Goal: Task Accomplishment & Management: Manage account settings

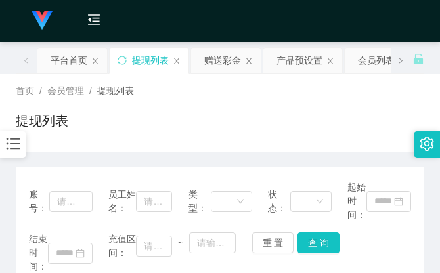
click at [340, 89] on div "首页 / 会员管理 / 提现列表 /" at bounding box center [220, 91] width 409 height 14
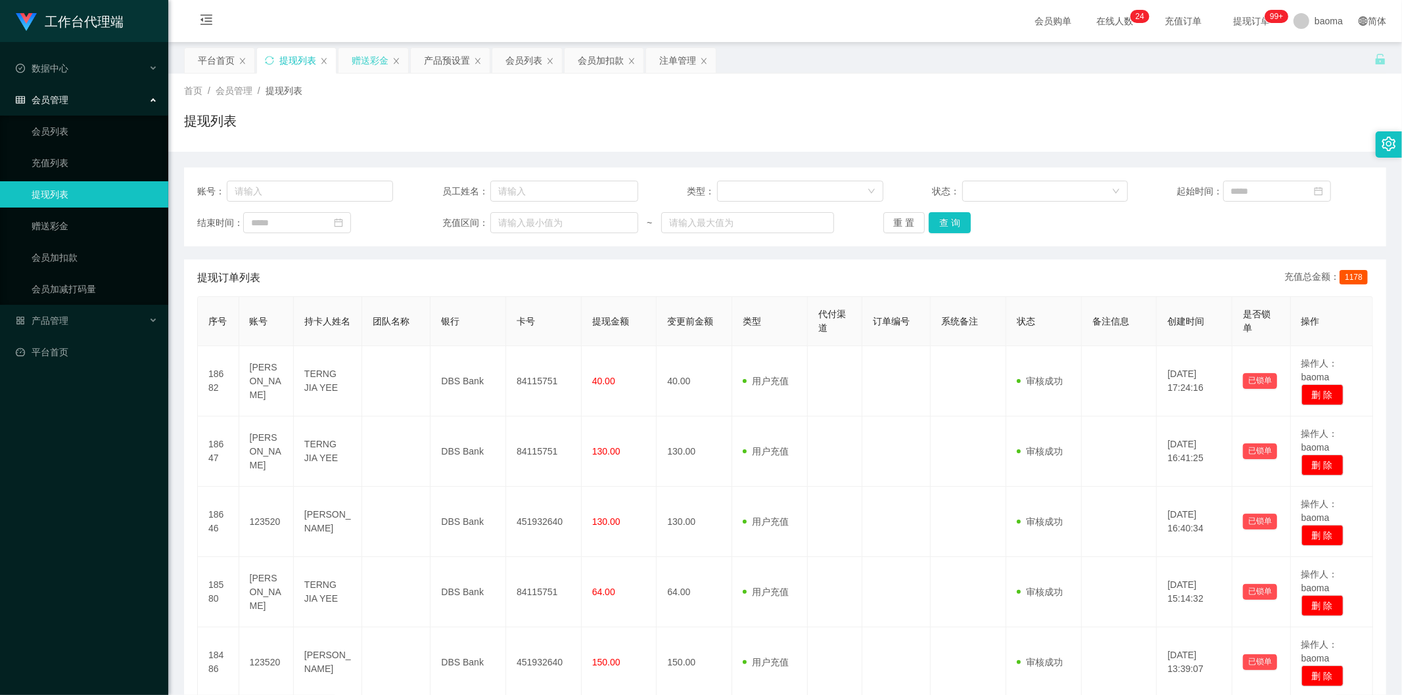
click at [367, 62] on div "赠送彩金" at bounding box center [370, 60] width 37 height 25
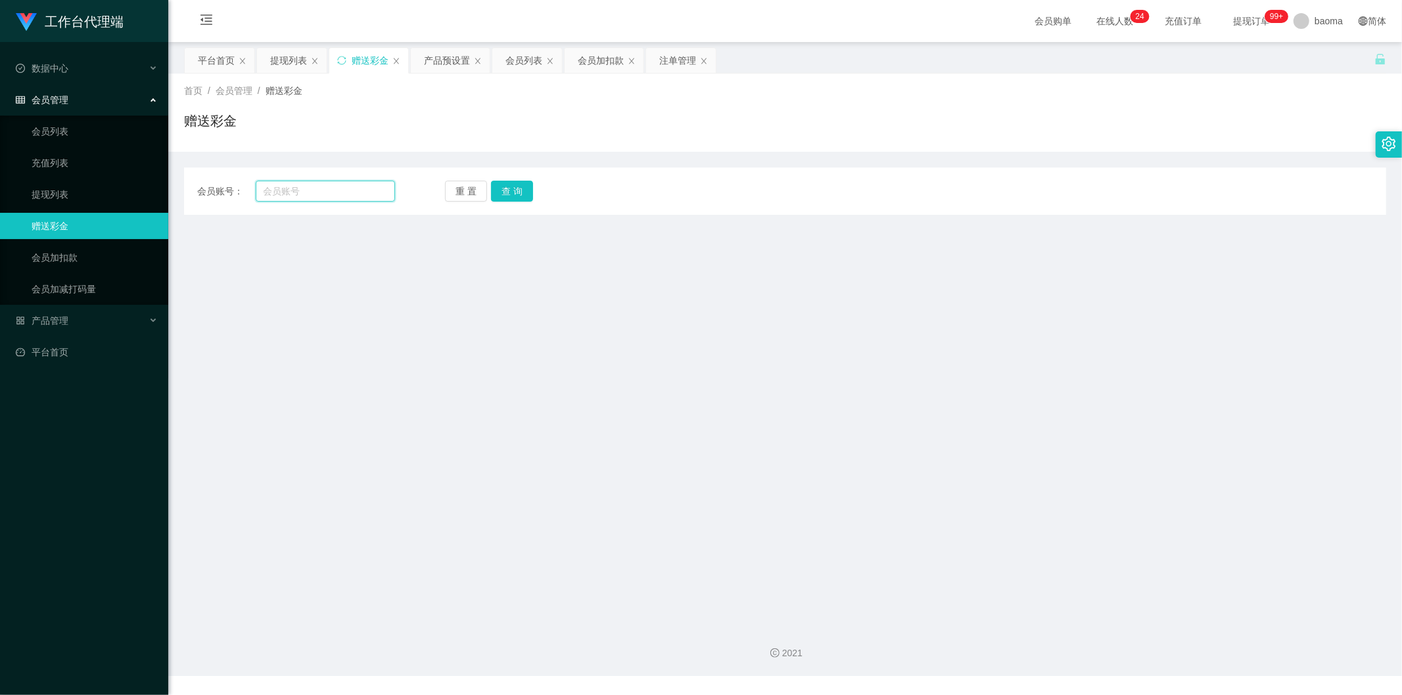
click at [318, 195] on input "text" at bounding box center [326, 191] width 140 height 21
paste input "[PERSON_NAME]"
type input "[PERSON_NAME]"
click at [440, 193] on button "查 询" at bounding box center [512, 191] width 42 height 21
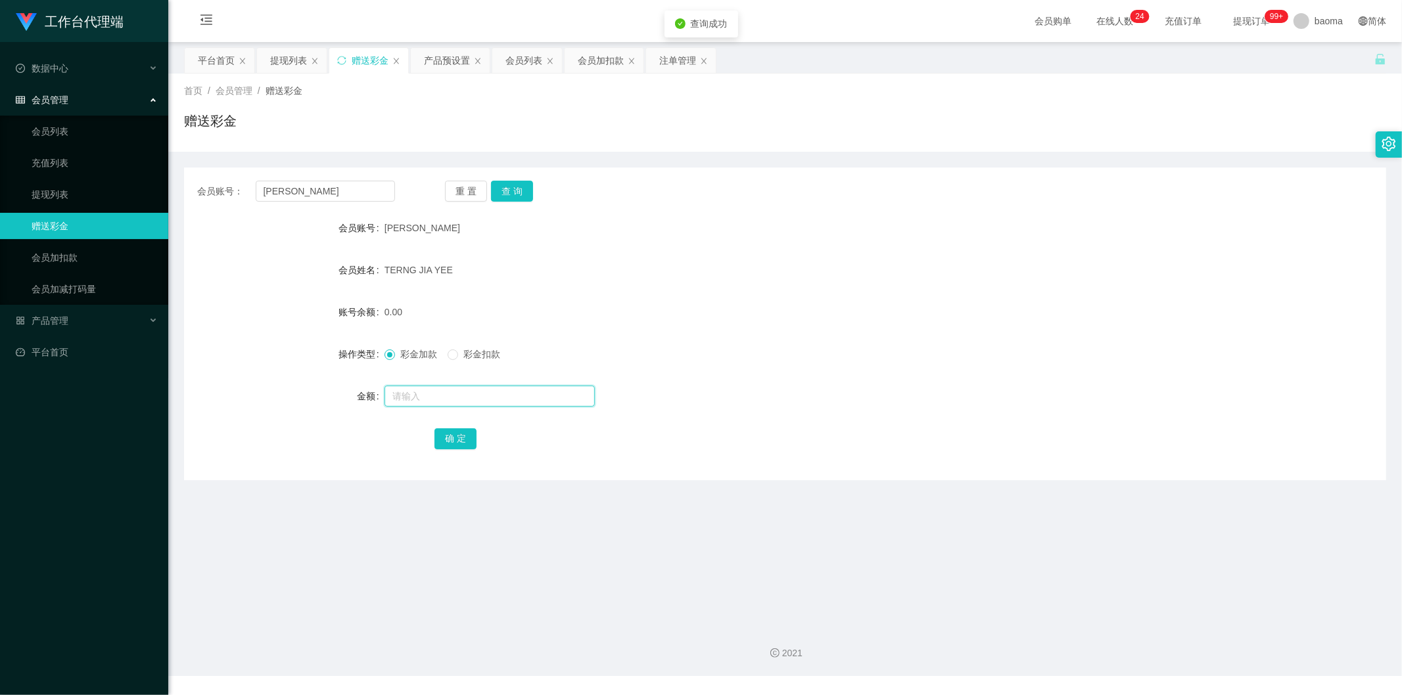
click at [438, 273] on input "text" at bounding box center [489, 396] width 210 height 21
type input "80"
click at [440, 273] on button "确 定" at bounding box center [455, 438] width 42 height 21
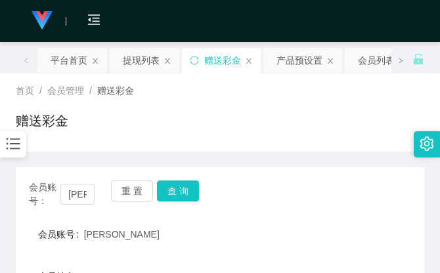
drag, startPoint x: 373, startPoint y: 136, endPoint x: 360, endPoint y: 103, distance: 35.2
click at [363, 121] on div "赠送彩金" at bounding box center [220, 126] width 409 height 30
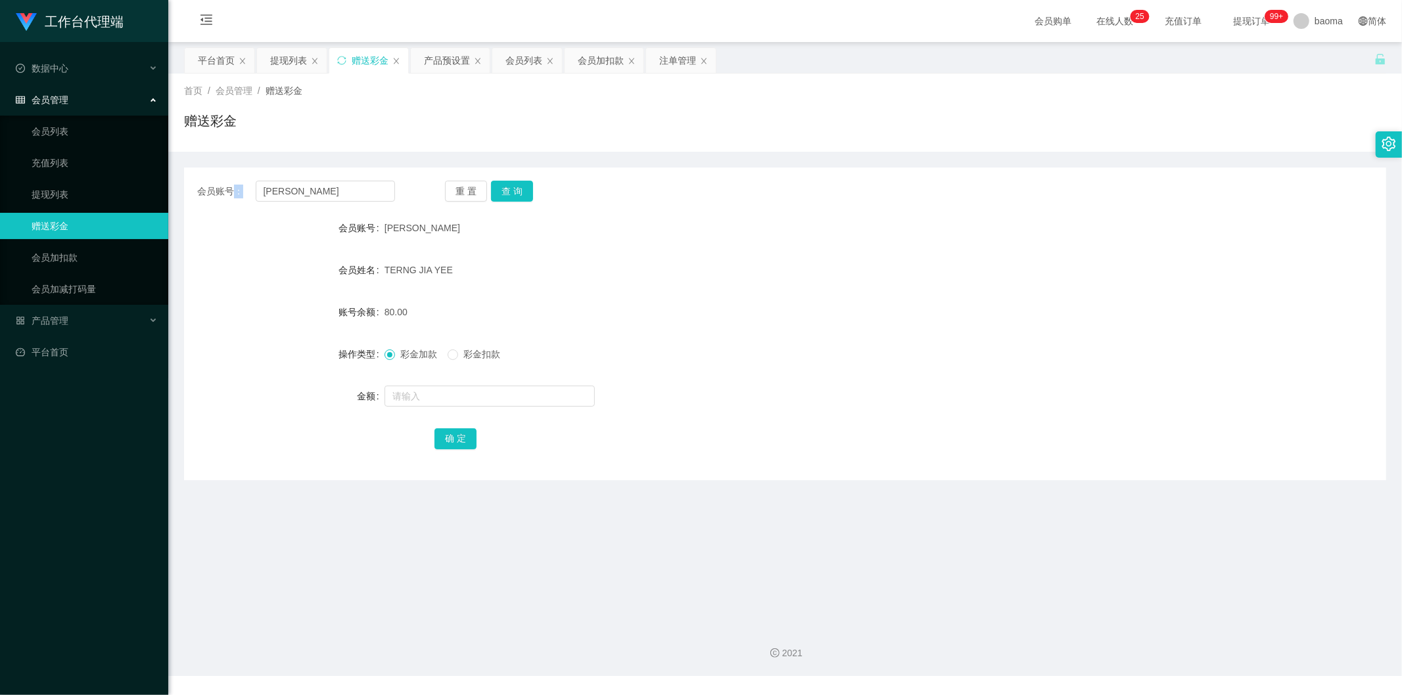
drag, startPoint x: 313, startPoint y: 183, endPoint x: 195, endPoint y: 169, distance: 119.7
click at [167, 169] on section "工作台代理端 数据中心 会员管理 会员列表 充值列表 提现列表 赠送彩金 会员加扣款 会员加减打码量 产品管理 平台首页 保存配置 重置配置 整体风格设置 主…" at bounding box center [701, 338] width 1402 height 676
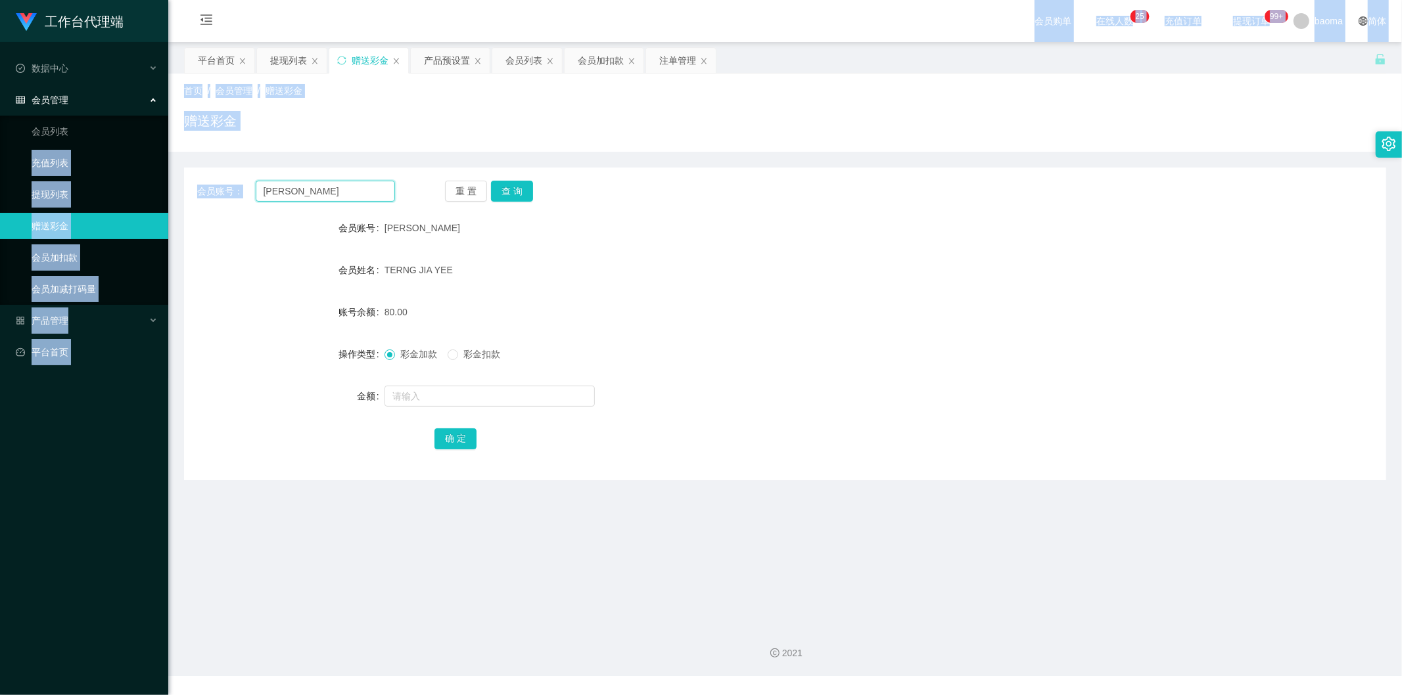
drag, startPoint x: 371, startPoint y: 195, endPoint x: 350, endPoint y: 200, distance: 21.7
click at [369, 196] on input "[PERSON_NAME]" at bounding box center [326, 191] width 140 height 21
click at [338, 193] on input "[PERSON_NAME]" at bounding box center [326, 191] width 140 height 21
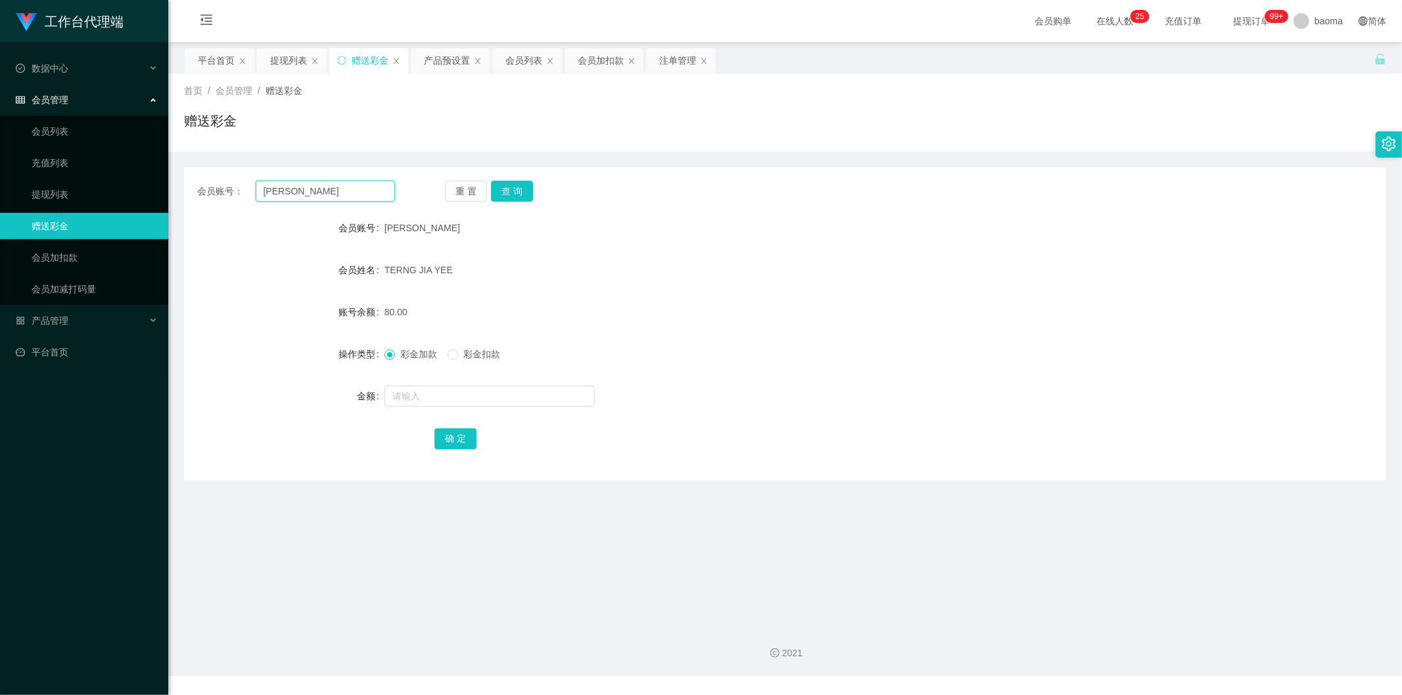
drag, startPoint x: 331, startPoint y: 188, endPoint x: 241, endPoint y: 182, distance: 90.2
click at [241, 181] on div "会员账号： [PERSON_NAME]" at bounding box center [296, 191] width 198 height 21
paste input "123520"
type input "123520"
drag, startPoint x: 509, startPoint y: 193, endPoint x: 493, endPoint y: 193, distance: 16.4
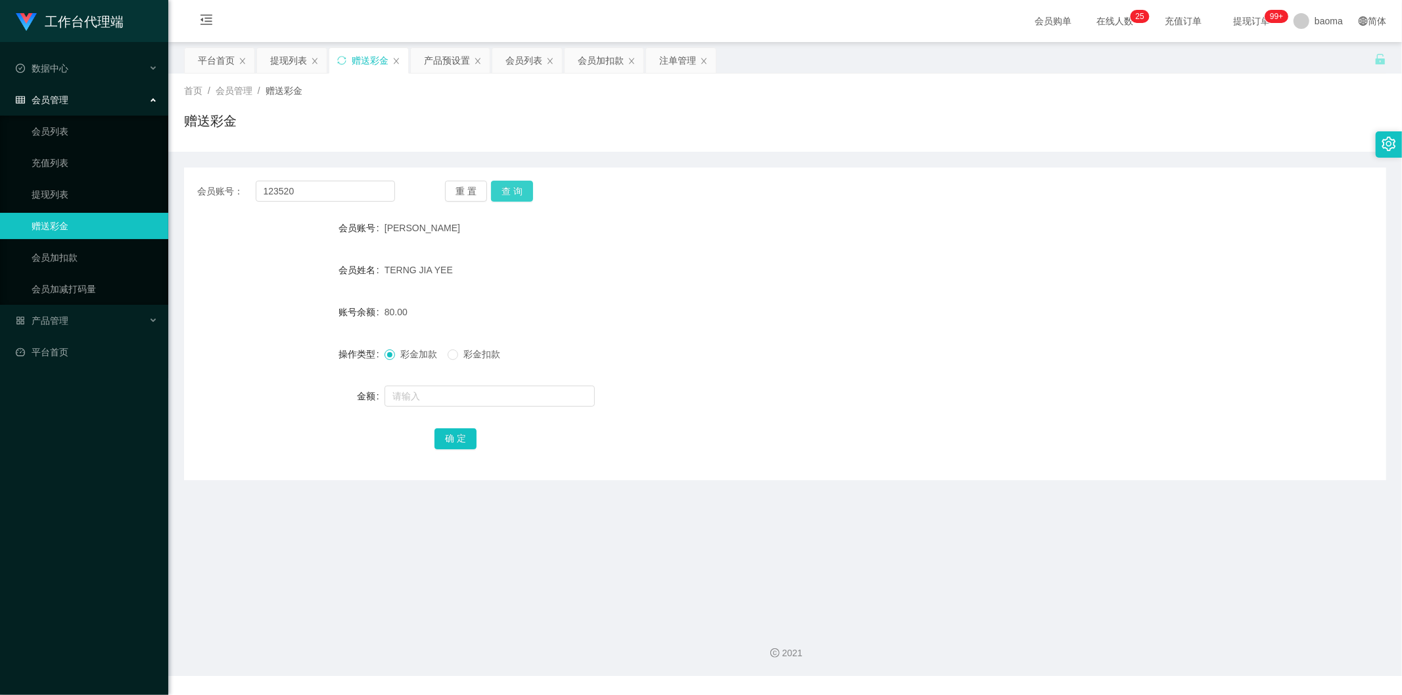
click at [440, 193] on button "查 询" at bounding box center [512, 191] width 42 height 21
drag, startPoint x: 434, startPoint y: 399, endPoint x: 438, endPoint y: 392, distance: 7.7
click at [432, 273] on input "text" at bounding box center [489, 396] width 210 height 21
type input "144"
drag, startPoint x: 448, startPoint y: 438, endPoint x: 441, endPoint y: 405, distance: 33.5
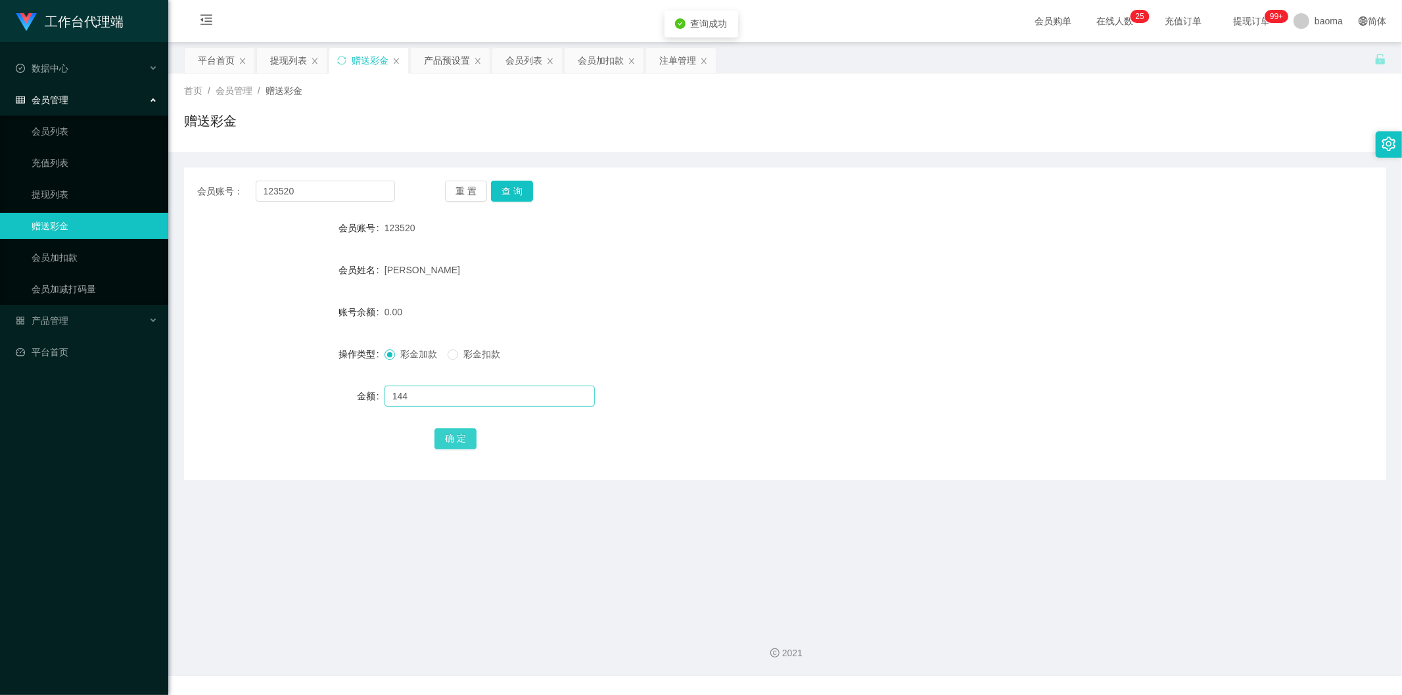
click at [440, 273] on button "确 定" at bounding box center [455, 438] width 42 height 21
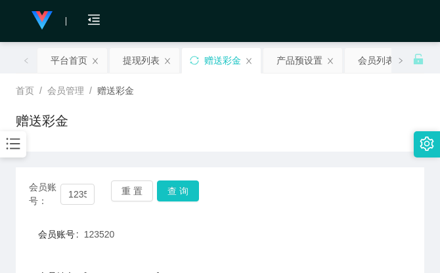
drag, startPoint x: 277, startPoint y: 123, endPoint x: 305, endPoint y: 92, distance: 41.9
click at [279, 117] on div "赠送彩金" at bounding box center [220, 126] width 409 height 30
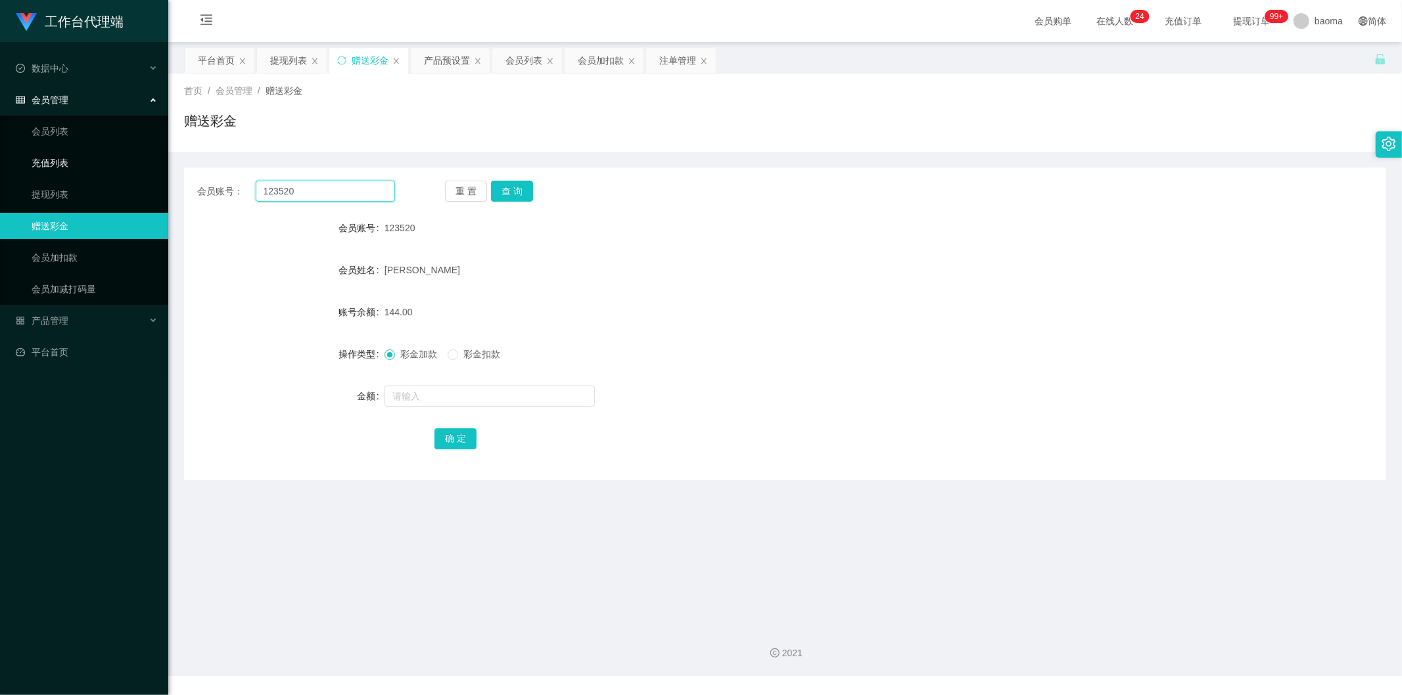
drag, startPoint x: 323, startPoint y: 188, endPoint x: 143, endPoint y: 156, distance: 183.6
click at [139, 158] on section "工作台代理端 数据中心 会员管理 会员列表 充值列表 提现列表 赠送彩金 会员加扣款 会员加减打码量 产品管理 平台首页 保存配置 重置配置 整体风格设置 主…" at bounding box center [701, 338] width 1402 height 676
click at [286, 51] on div "提现列表" at bounding box center [288, 60] width 37 height 25
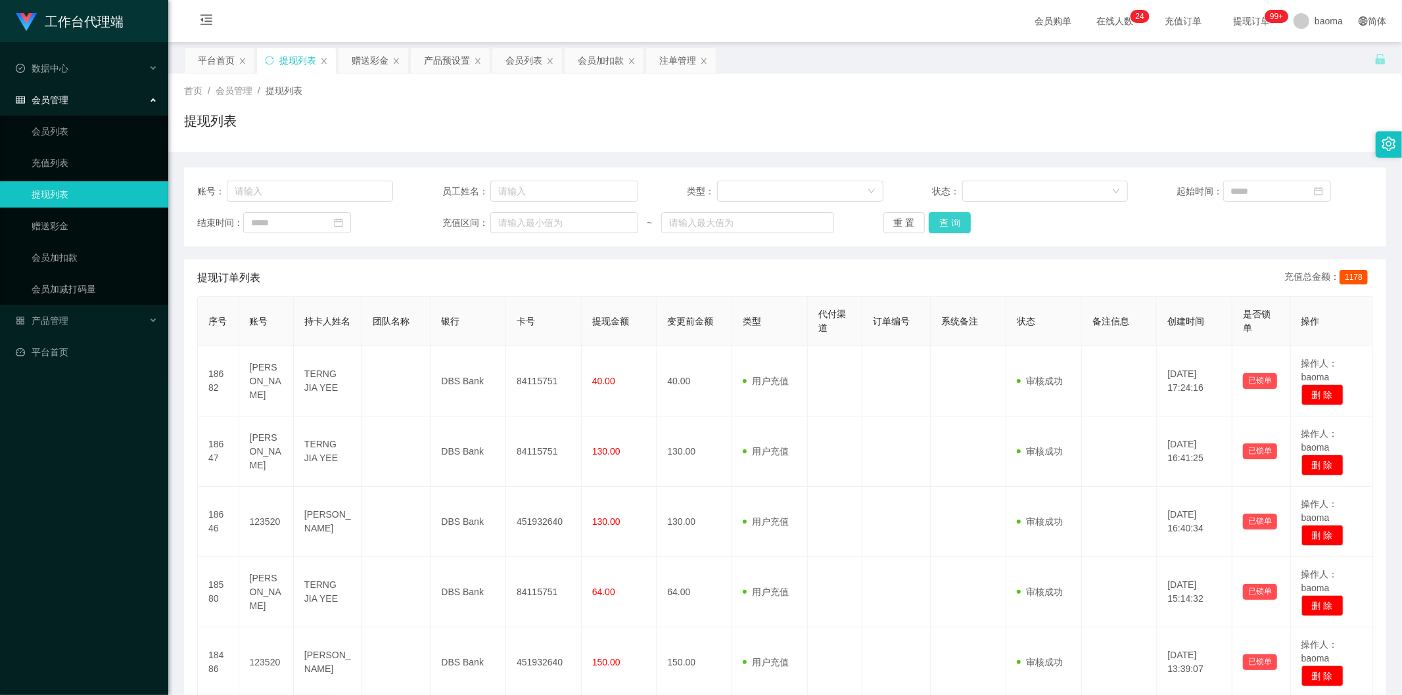
click at [440, 219] on button "查 询" at bounding box center [950, 222] width 42 height 21
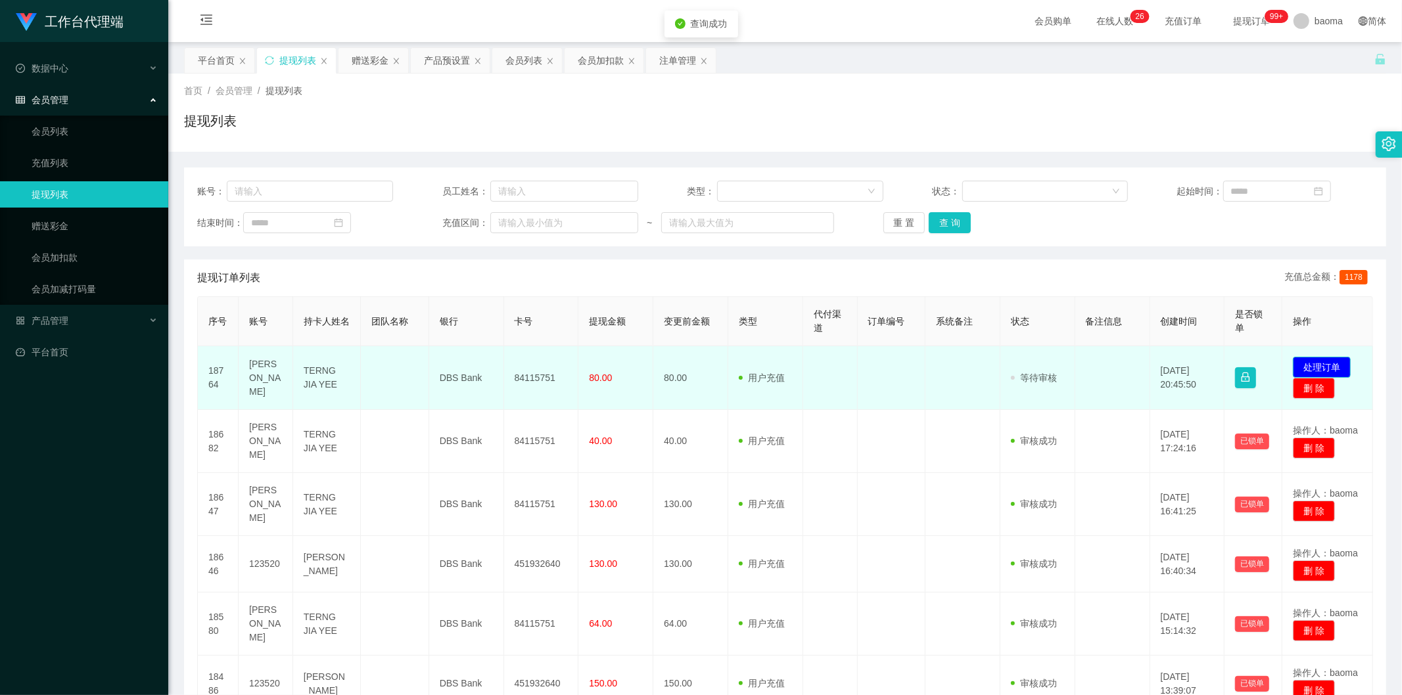
click at [440, 273] on button "处理订单" at bounding box center [1322, 367] width 58 height 21
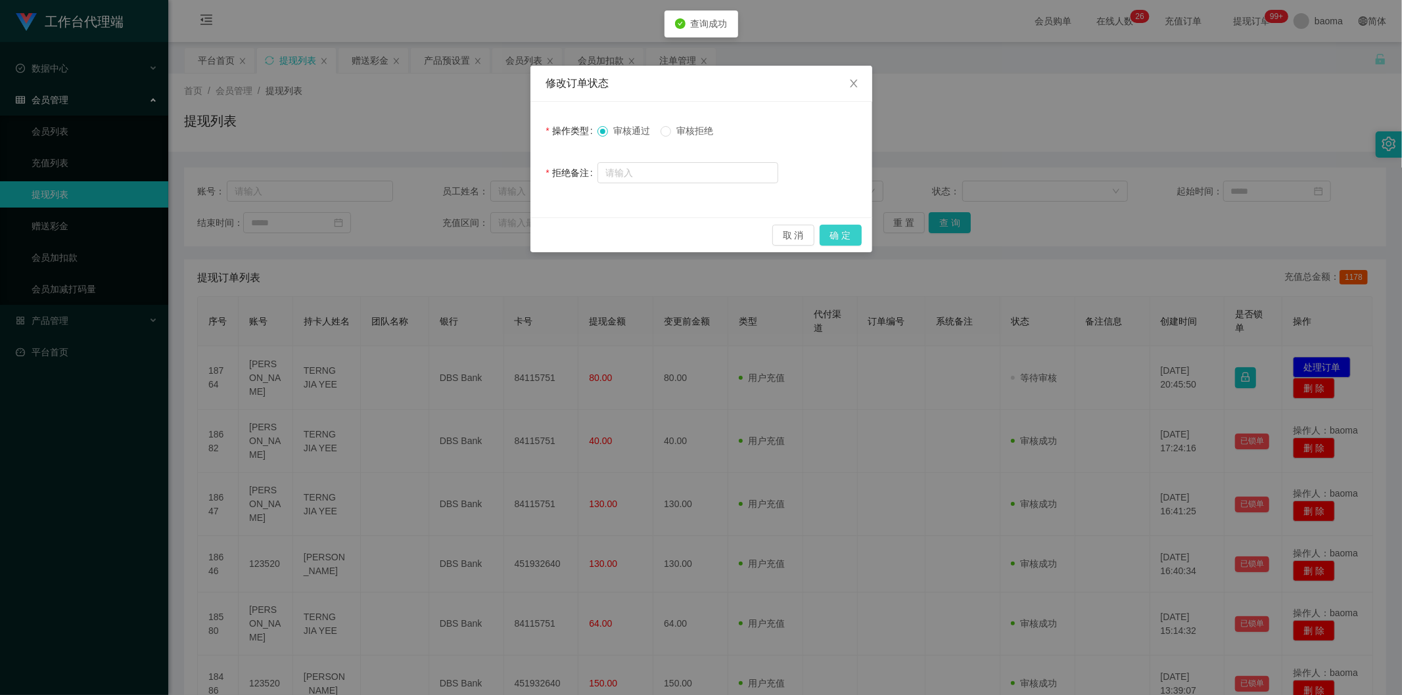
click at [440, 232] on button "确 定" at bounding box center [840, 235] width 42 height 21
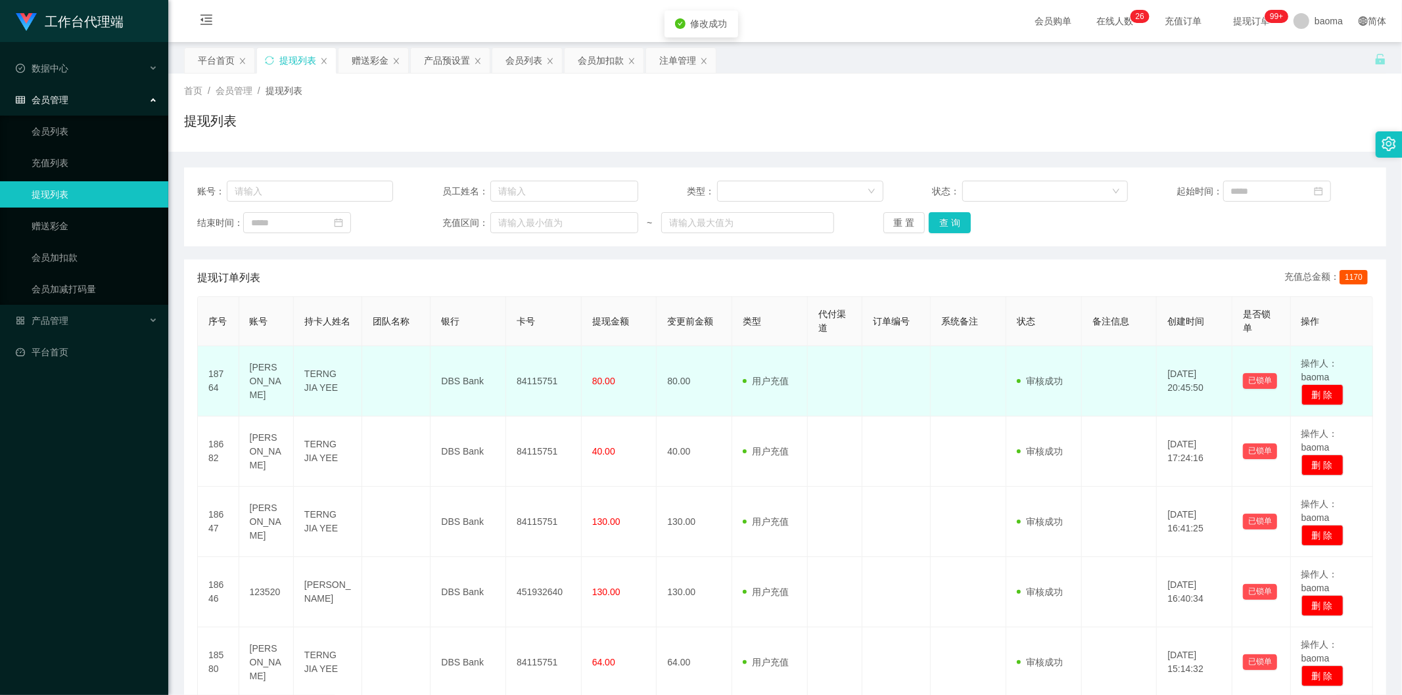
click at [440, 273] on td "84115751" at bounding box center [544, 381] width 76 height 70
copy td "84115751"
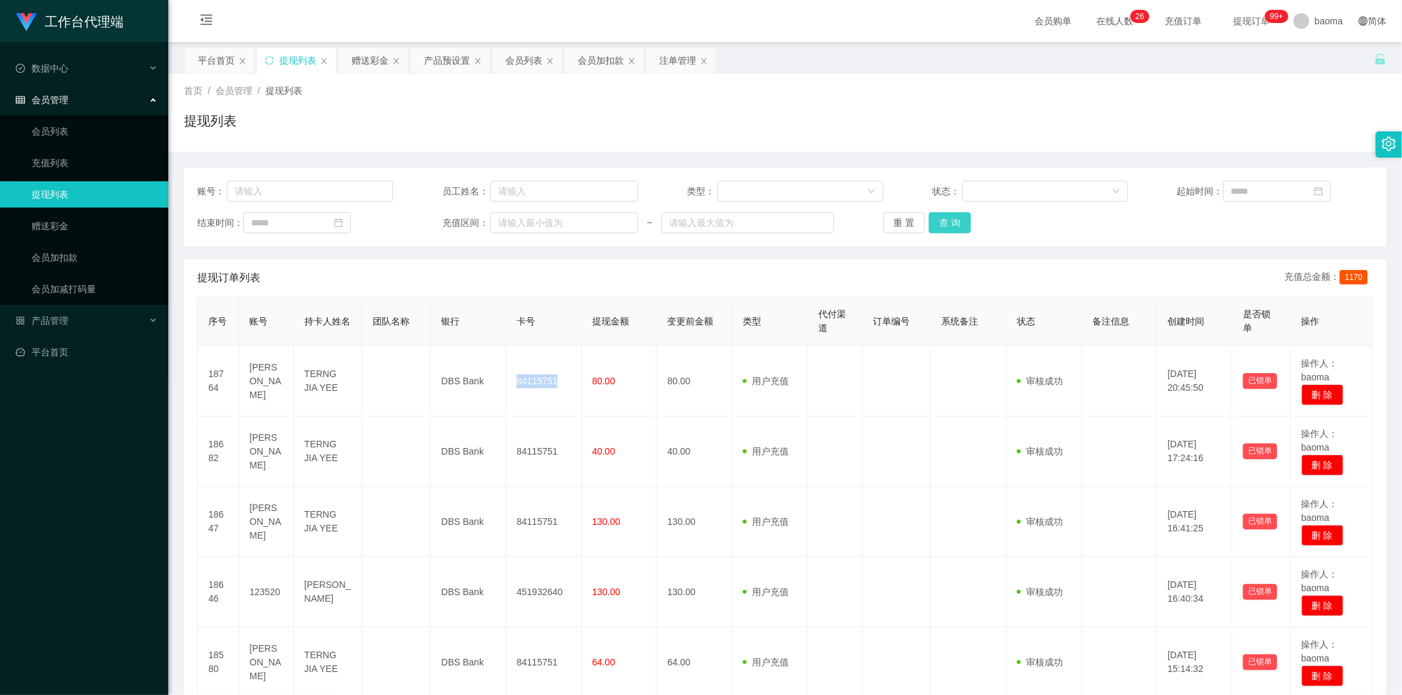
click at [440, 218] on button "查 询" at bounding box center [950, 222] width 42 height 21
click at [440, 218] on div "重 置 查 询" at bounding box center [981, 222] width 196 height 21
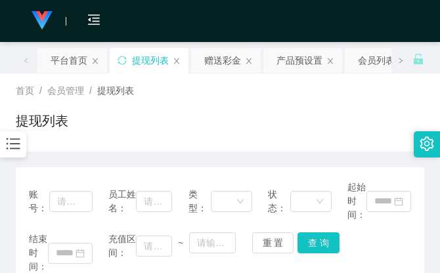
drag, startPoint x: 286, startPoint y: 96, endPoint x: 325, endPoint y: 41, distance: 66.9
click at [285, 96] on div "首页 / 会员管理 / 提现列表 /" at bounding box center [220, 91] width 409 height 14
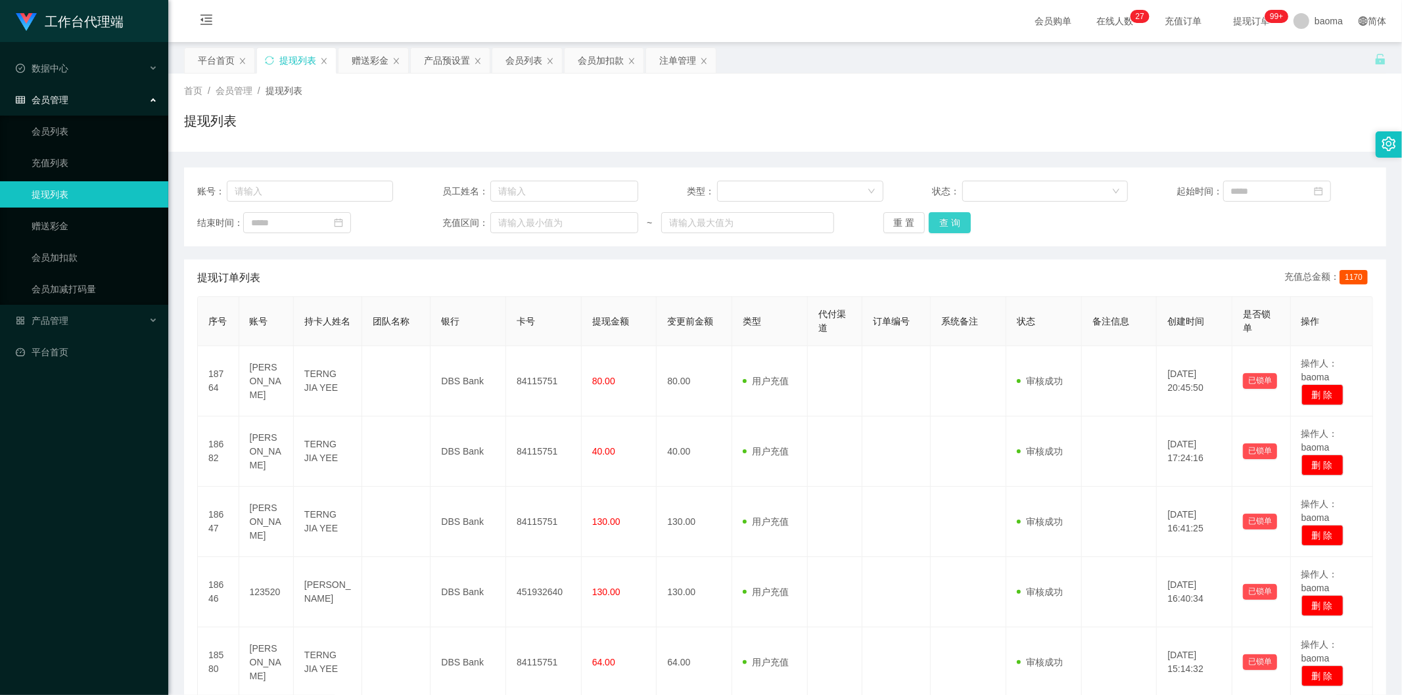
click at [440, 225] on button "查 询" at bounding box center [950, 222] width 42 height 21
click at [440, 224] on button "查 询" at bounding box center [950, 222] width 42 height 21
click at [440, 224] on div "重 置 查 询" at bounding box center [981, 222] width 196 height 21
click at [440, 224] on button "查 询" at bounding box center [950, 222] width 42 height 21
click at [440, 224] on div "重 置 查 询" at bounding box center [981, 222] width 196 height 21
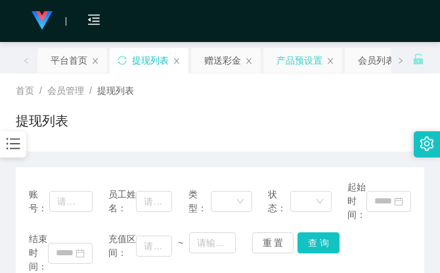
drag, startPoint x: 258, startPoint y: 115, endPoint x: 310, endPoint y: 64, distance: 72.5
click at [260, 113] on div "提现列表" at bounding box center [220, 126] width 409 height 30
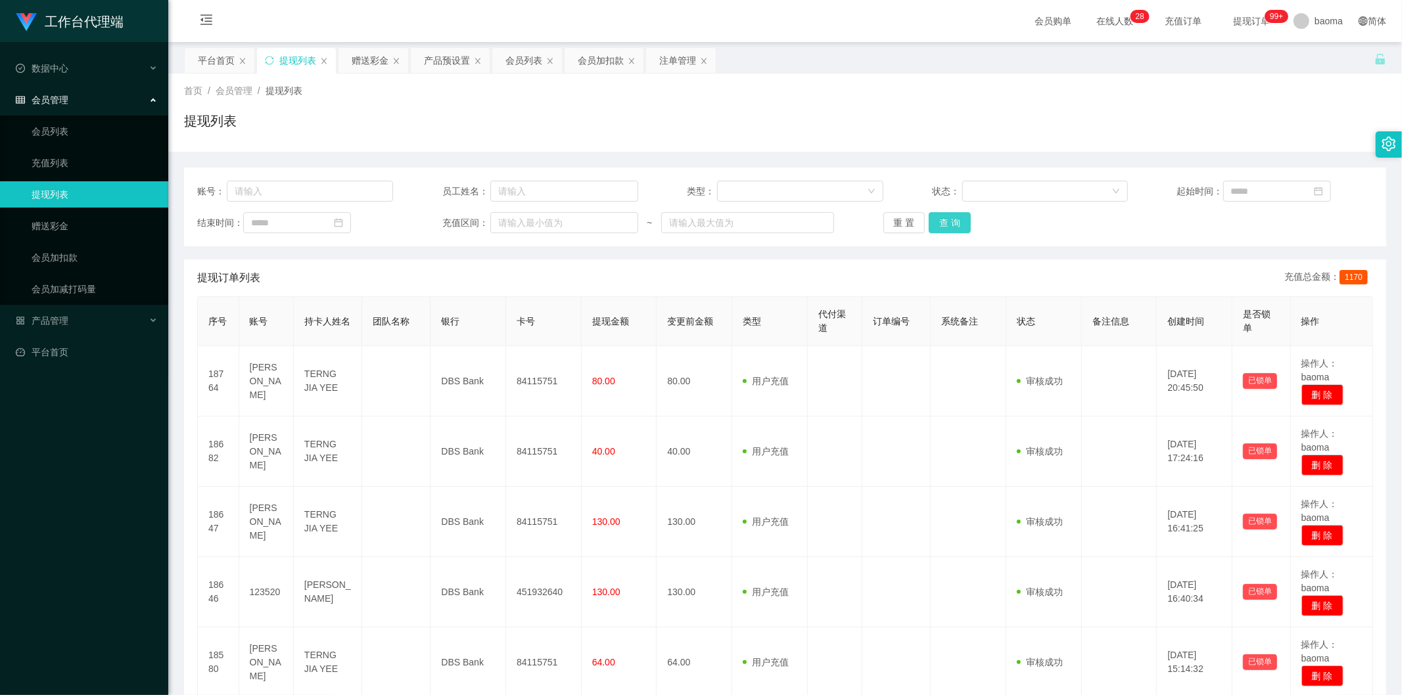
click at [440, 218] on button "查 询" at bounding box center [950, 222] width 42 height 21
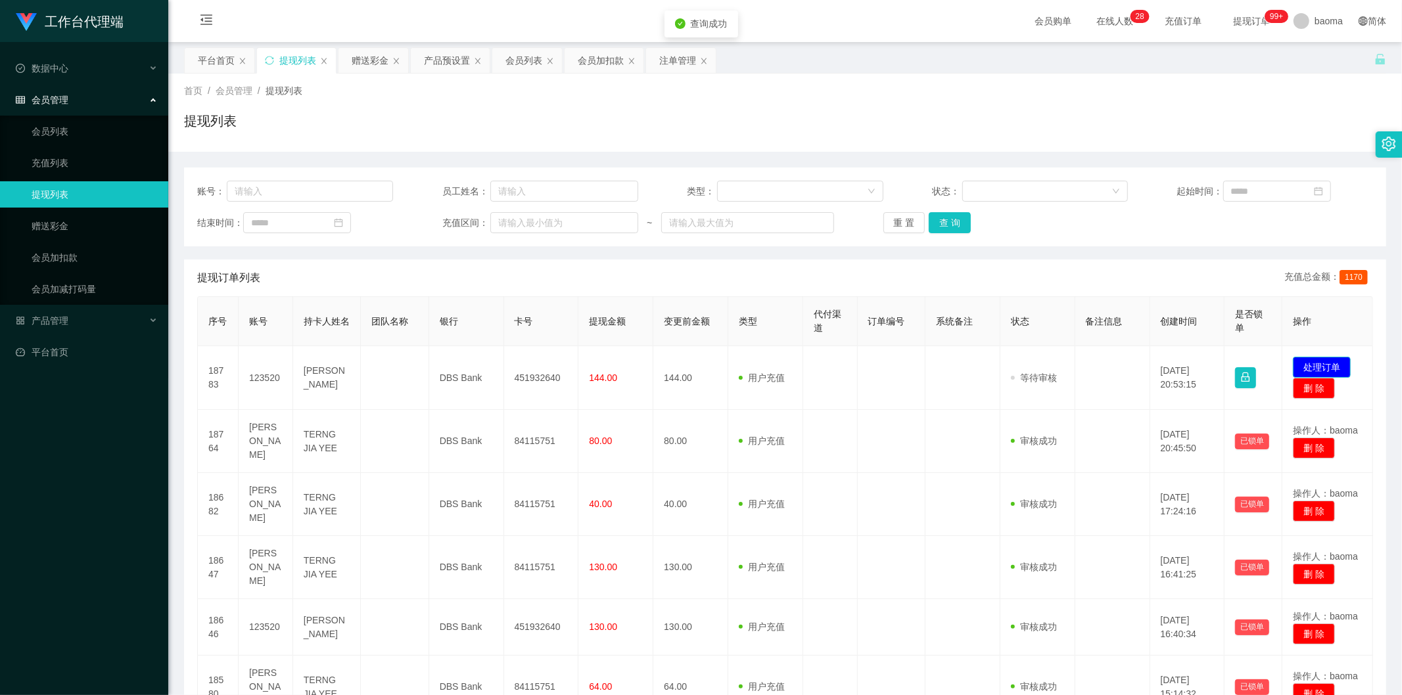
click at [440, 273] on button "处理订单" at bounding box center [1322, 367] width 58 height 21
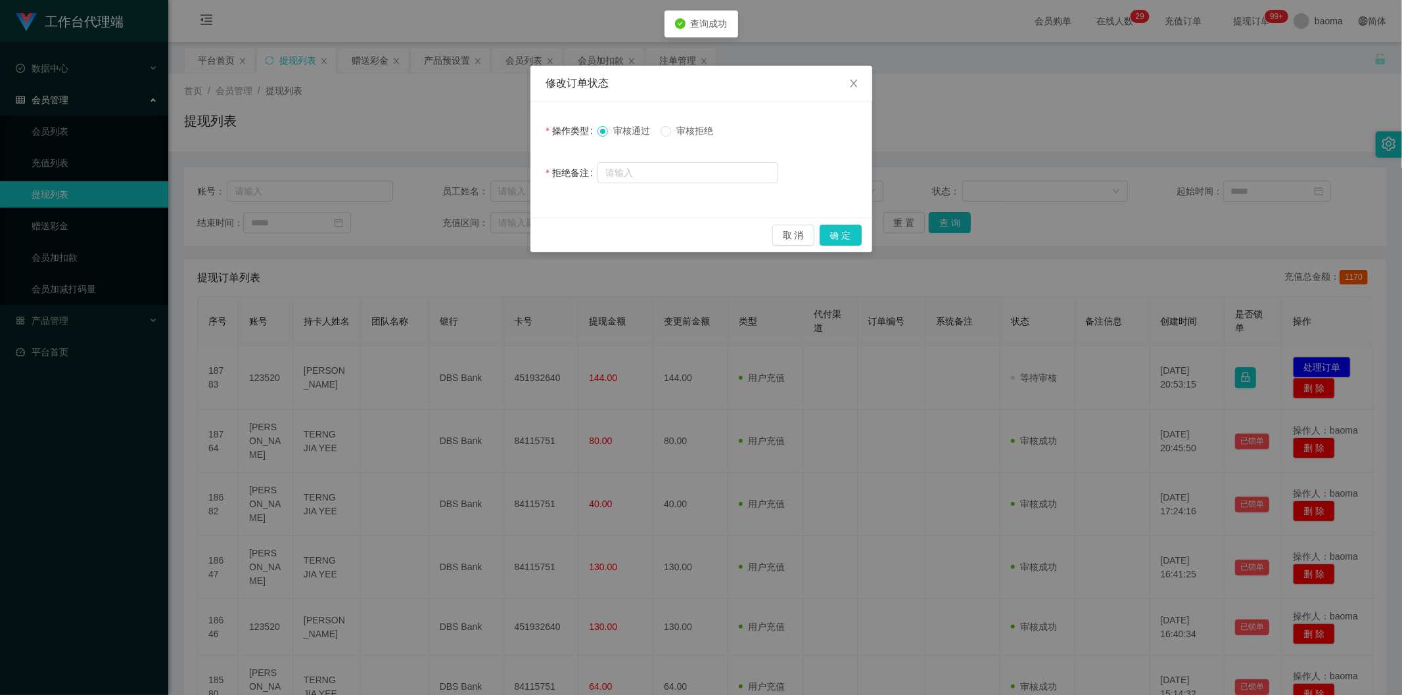
click at [440, 231] on div "取 消 确 定" at bounding box center [701, 235] width 342 height 35
click at [440, 231] on button "确 定" at bounding box center [840, 235] width 42 height 21
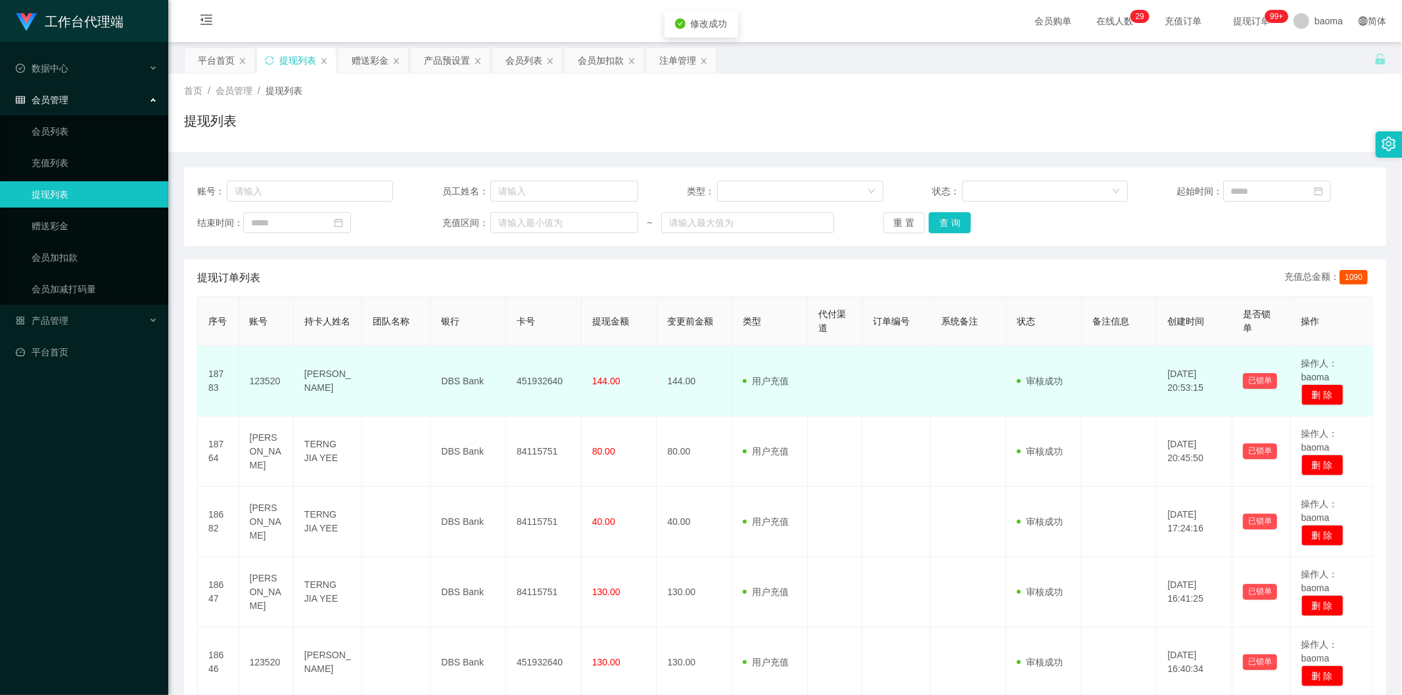
click at [440, 273] on td "451932640" at bounding box center [544, 381] width 76 height 70
copy td "451932640"
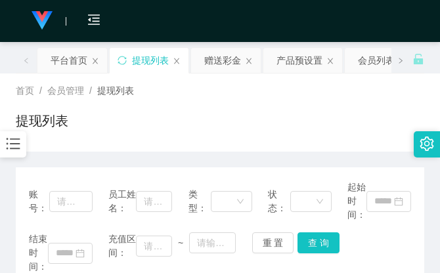
click at [310, 20] on div "会员购单 在线人数 0 1 2 3 4 5 6 7 8 9 0 1 2 3 4 5 6 7 8 9 0 1 2 3 4 5 6 7 8 9 0 1 2 3 4…" at bounding box center [220, 21] width 440 height 43
